Goal: Communication & Community: Answer question/provide support

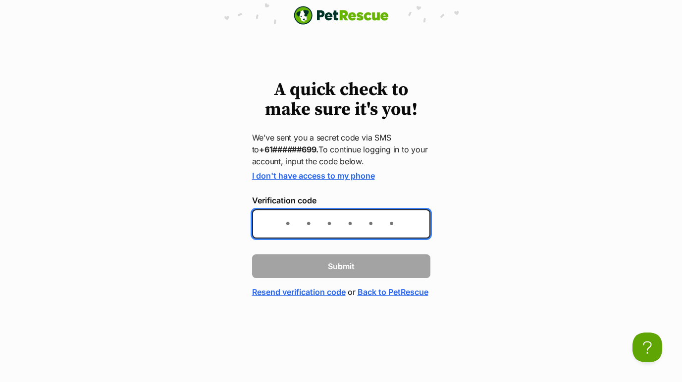
click at [302, 228] on input "Verification code" at bounding box center [341, 223] width 178 height 29
type input "051336"
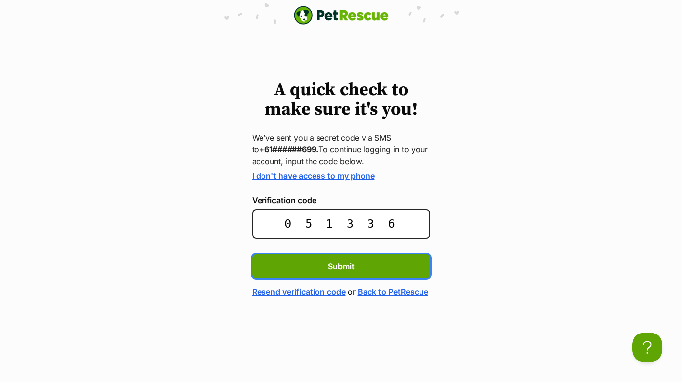
click at [341, 265] on button "Submit" at bounding box center [341, 266] width 178 height 24
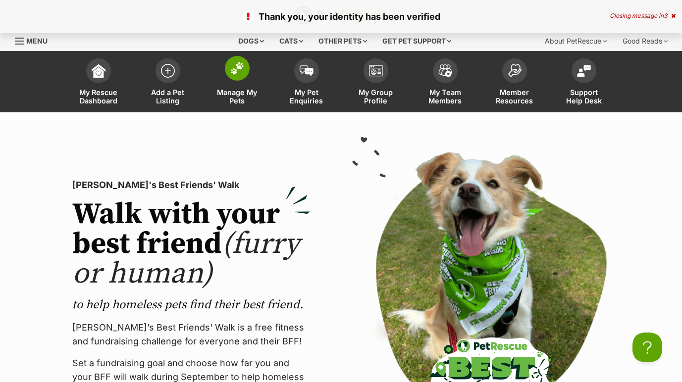
click at [231, 60] on span at bounding box center [237, 68] width 25 height 25
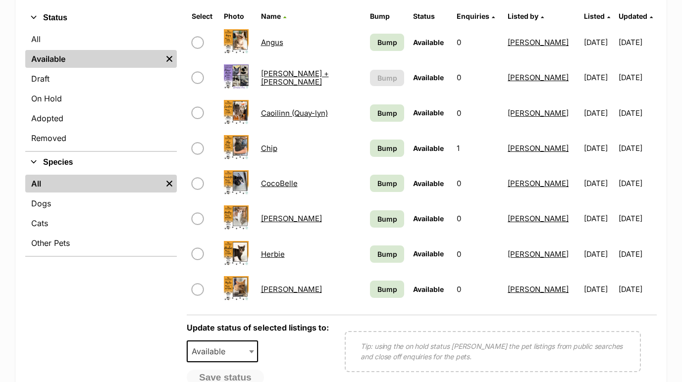
scroll to position [249, 0]
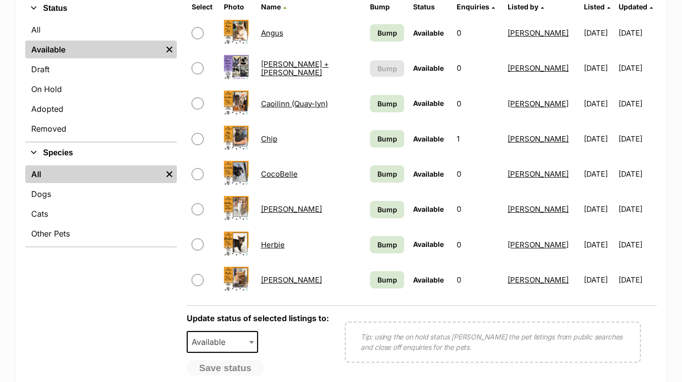
click at [196, 140] on input "checkbox" at bounding box center [198, 139] width 12 height 12
checkbox input "true"
click at [230, 344] on span "Available" at bounding box center [212, 342] width 48 height 14
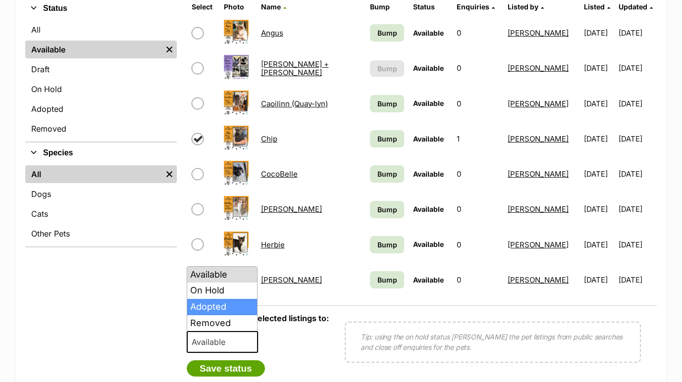
select select "rehomed"
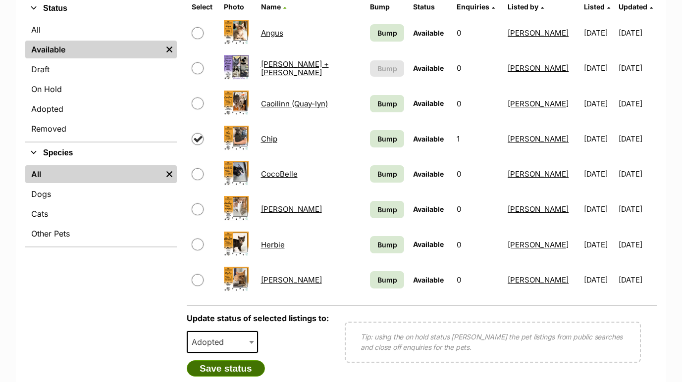
click at [231, 374] on button "Save status" at bounding box center [226, 368] width 78 height 17
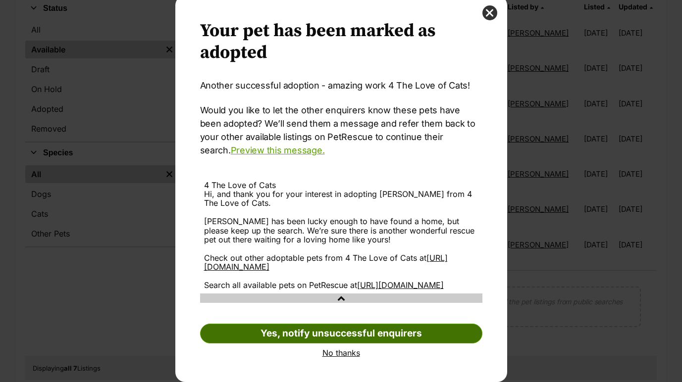
scroll to position [35, 0]
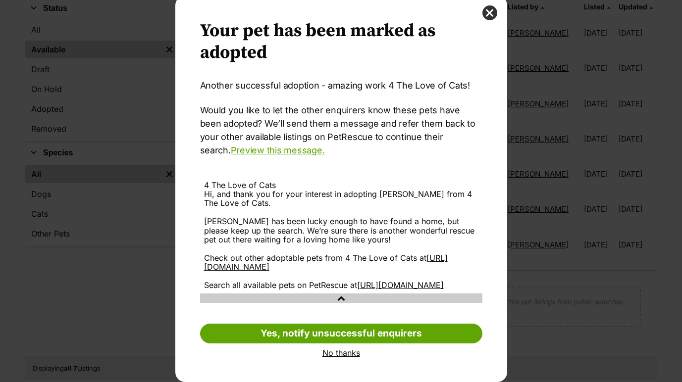
click at [348, 353] on link "No thanks" at bounding box center [341, 353] width 282 height 9
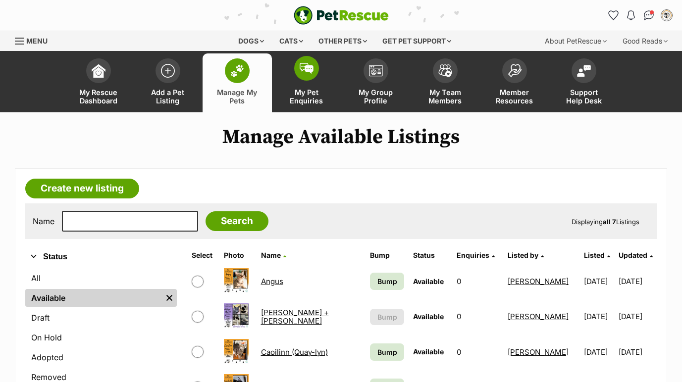
scroll to position [0, 0]
click at [314, 74] on span at bounding box center [306, 68] width 25 height 25
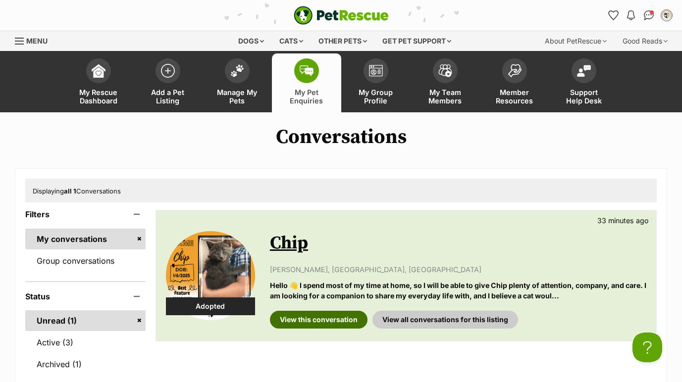
click at [344, 318] on link "View this conversation" at bounding box center [319, 320] width 98 height 18
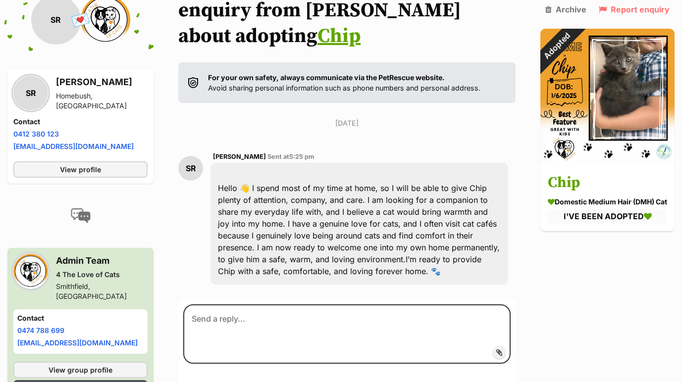
scroll to position [170, 0]
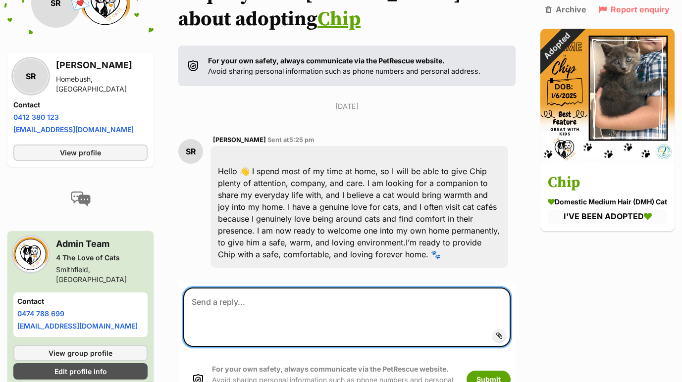
click at [333, 294] on textarea at bounding box center [346, 317] width 327 height 59
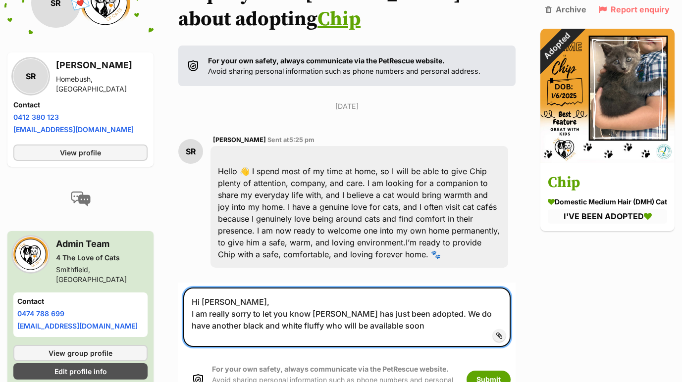
click at [272, 303] on textarea "Hi Shreya, I am really sorry to let you know Chip has just been adopted. We do …" at bounding box center [346, 317] width 327 height 59
click at [406, 297] on textarea "Hi Shreya, I am really sorry to let you know Chip has just been adopted. We do …" at bounding box center [346, 317] width 327 height 59
drag, startPoint x: 484, startPoint y: 299, endPoint x: 402, endPoint y: 302, distance: 82.2
click at [402, 302] on textarea "Hi Shreya, I am really sorry to let you know Chip has just been adopted. We do …" at bounding box center [346, 317] width 327 height 59
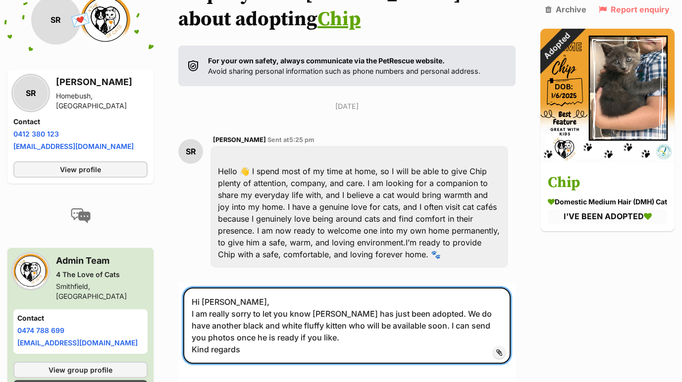
click at [347, 313] on textarea "Hi Shreya, I am really sorry to let you know Chip has just been adopted. We do …" at bounding box center [346, 326] width 327 height 76
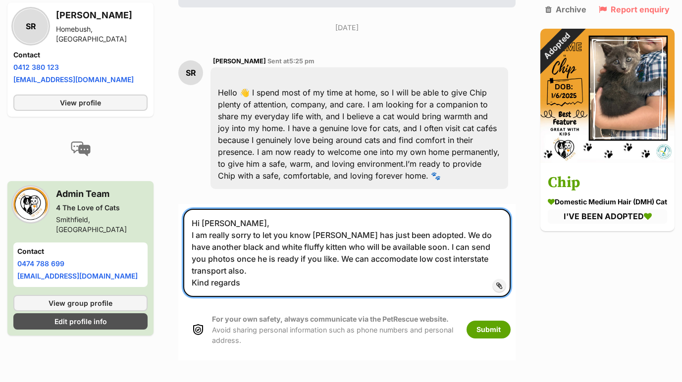
scroll to position [250, 0]
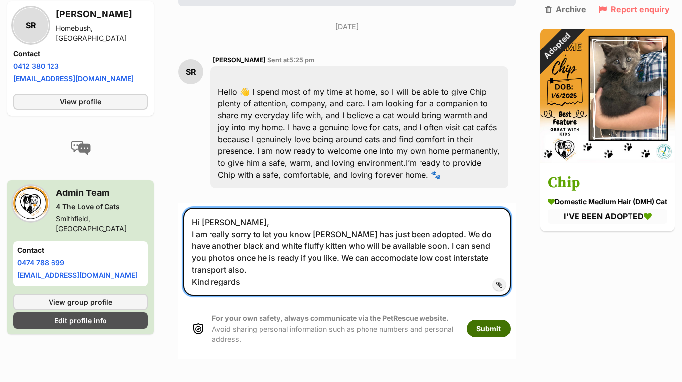
type textarea "Hi Shreya, I am really sorry to let you know Chip has just been adopted. We do …"
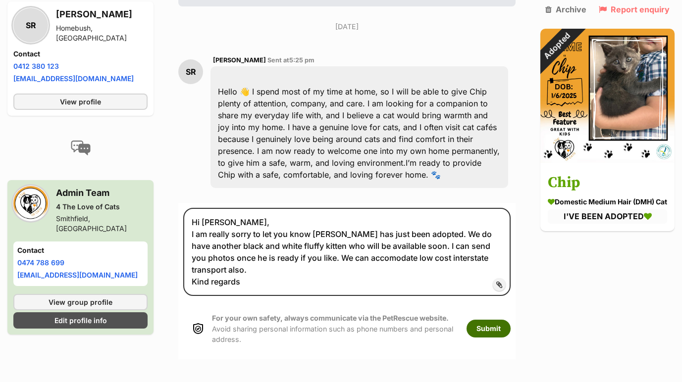
click at [488, 320] on button "Submit" at bounding box center [488, 329] width 44 height 18
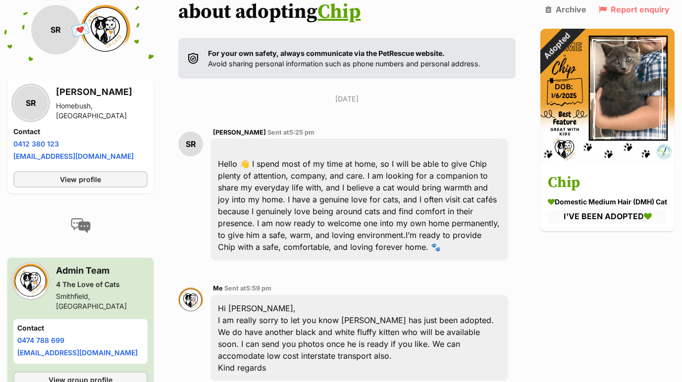
scroll to position [191, 0]
